Goal: Information Seeking & Learning: Learn about a topic

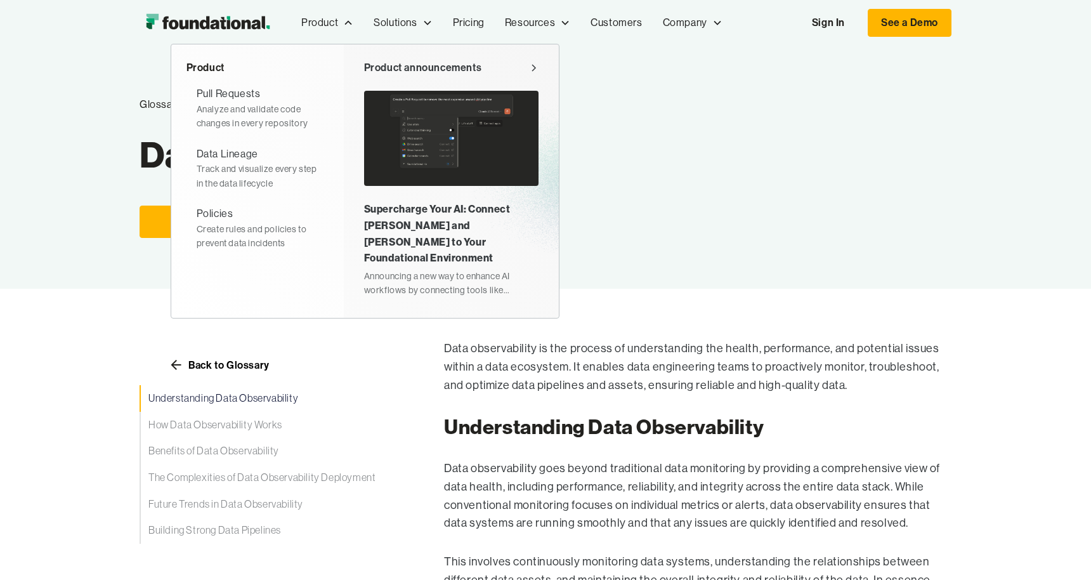
click at [419, 121] on img at bounding box center [451, 138] width 174 height 95
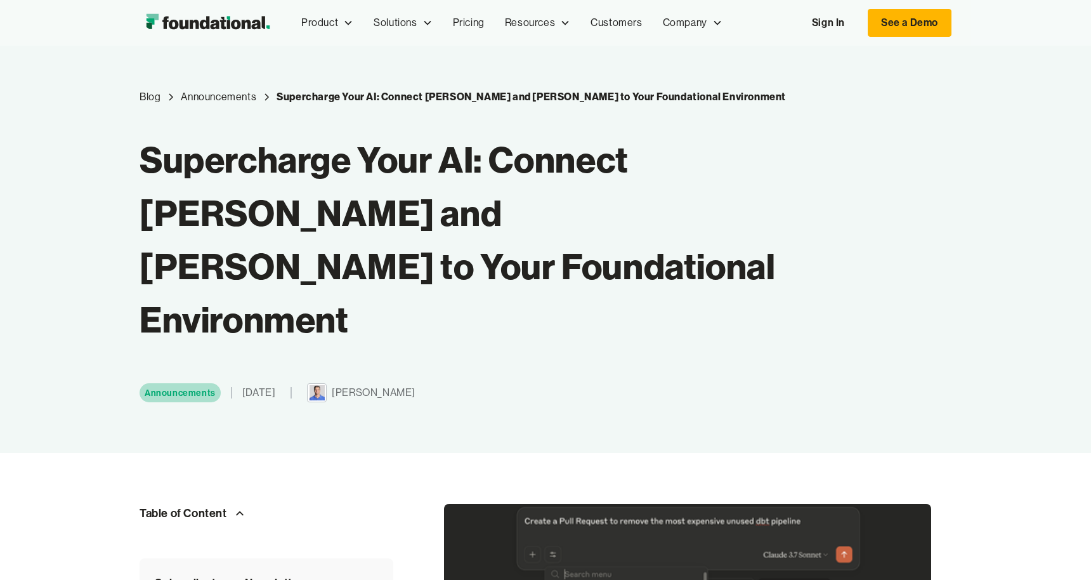
scroll to position [8, 0]
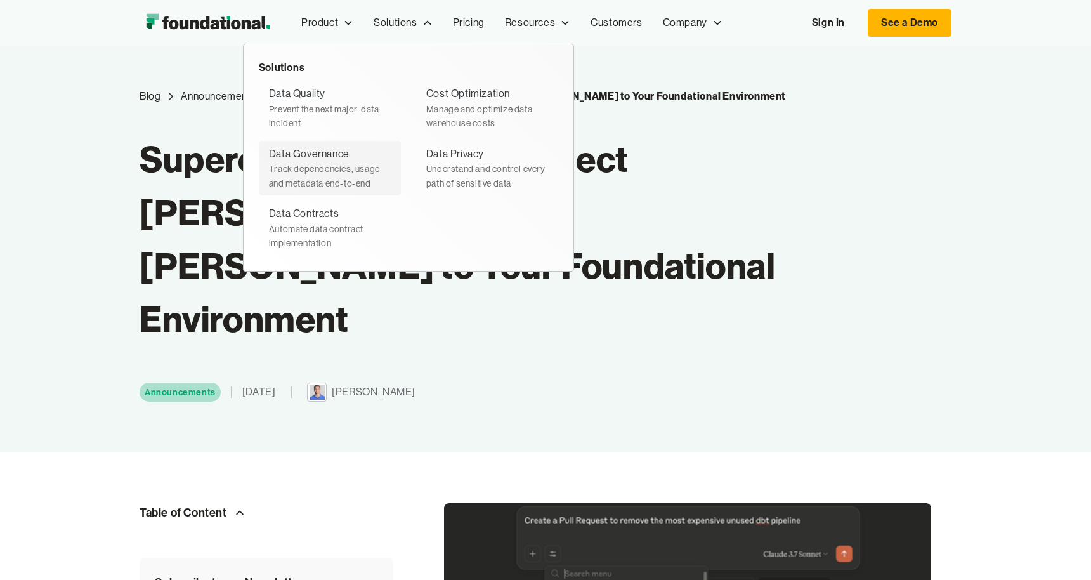
click at [309, 172] on div "Track dependencies, usage and metadata end-to-end" at bounding box center [330, 176] width 122 height 29
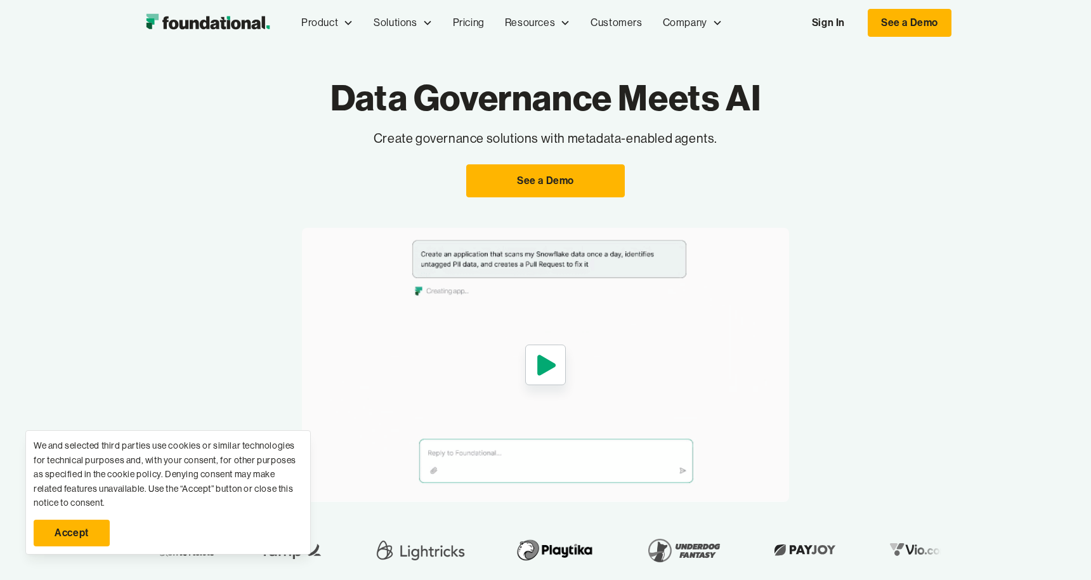
click at [543, 359] on icon "open lightbox" at bounding box center [546, 365] width 18 height 20
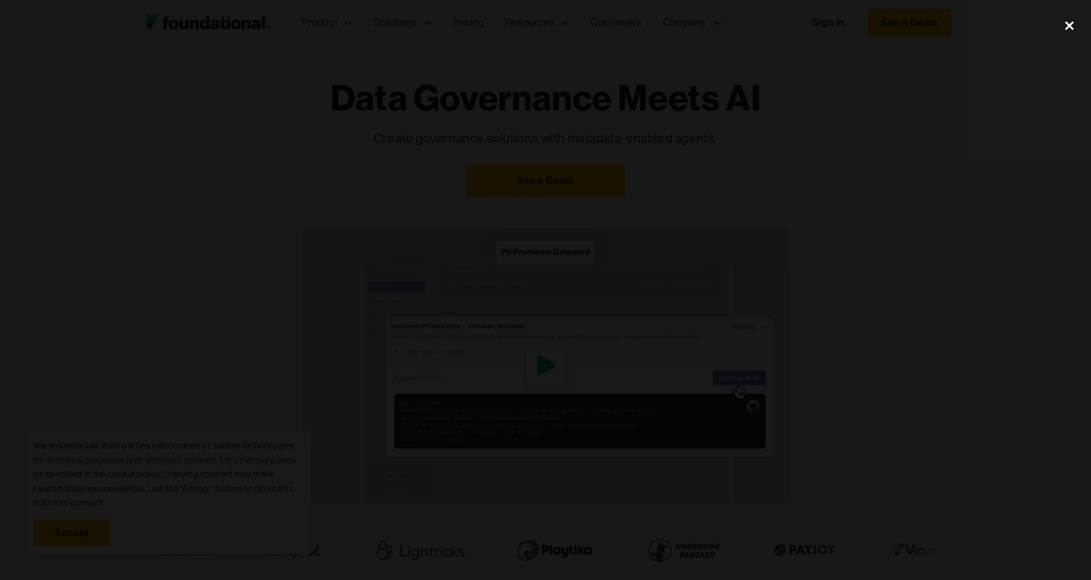
click at [1059, 29] on div "close lightbox" at bounding box center [1069, 25] width 43 height 28
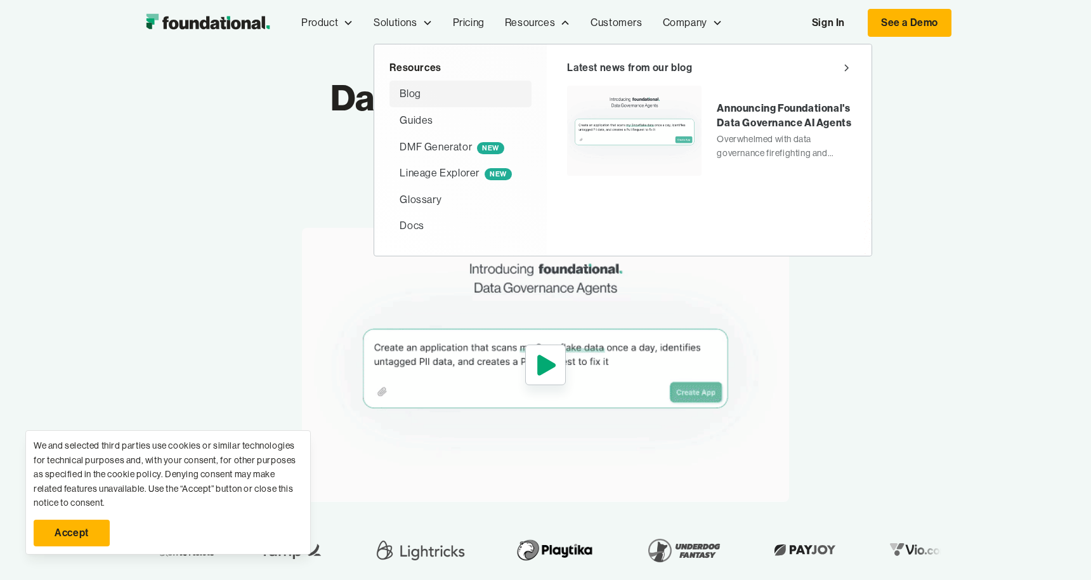
click at [472, 100] on div "Blog" at bounding box center [461, 94] width 122 height 16
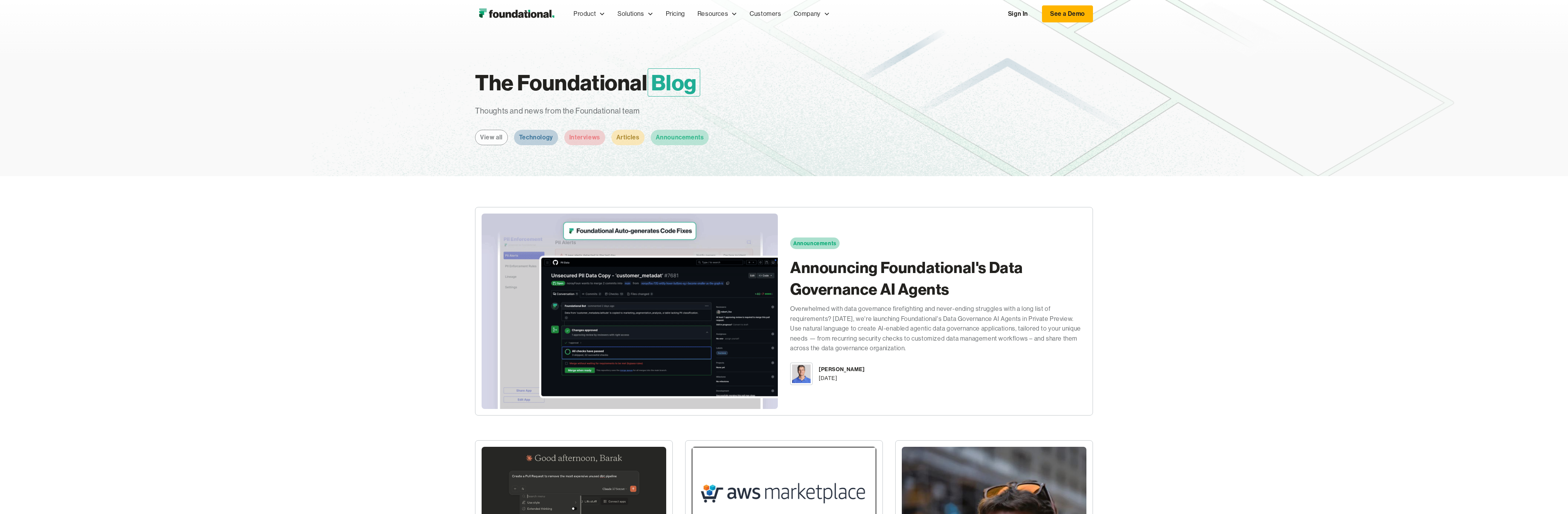
click at [537, 12] on img "home" at bounding box center [516, 13] width 83 height 15
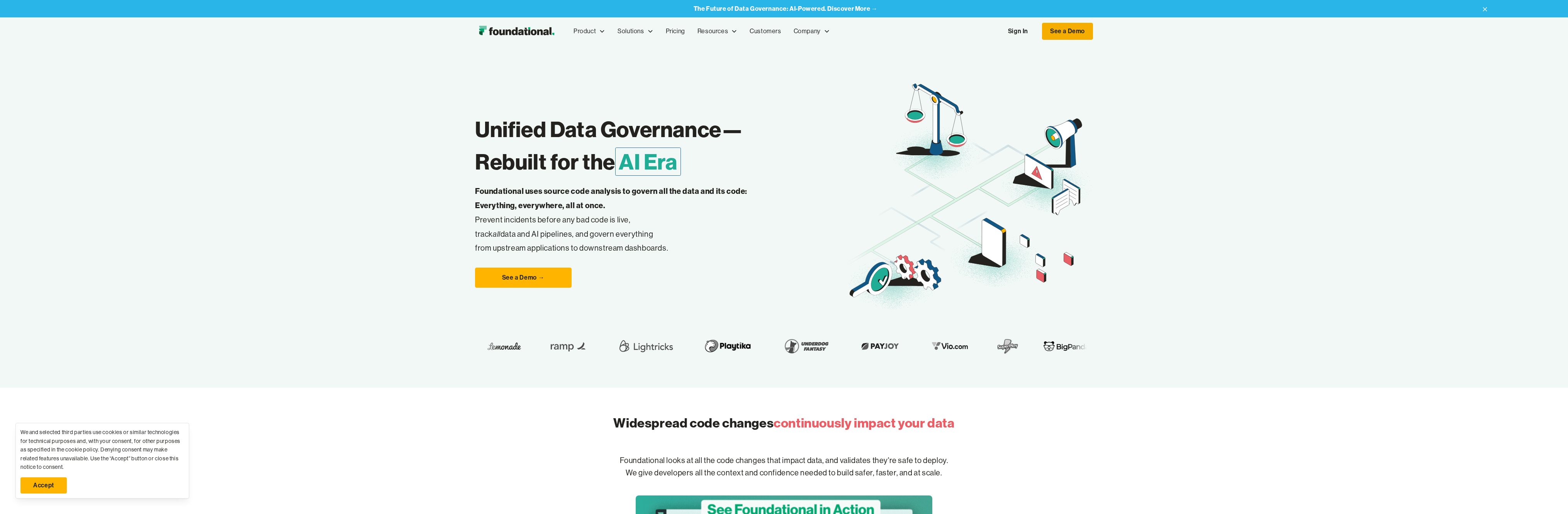
click at [1060, 32] on link "See a Demo" at bounding box center [1068, 31] width 51 height 17
